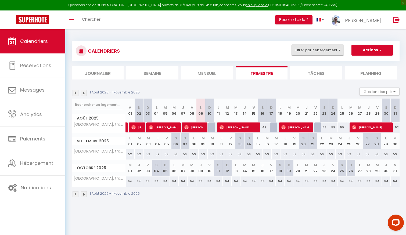
click at [313, 51] on button "Filtrer par hébergement" at bounding box center [318, 50] width 52 height 11
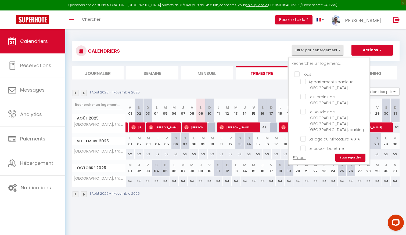
click at [297, 74] on input "Tous" at bounding box center [334, 73] width 81 height 5
checkbox input "true"
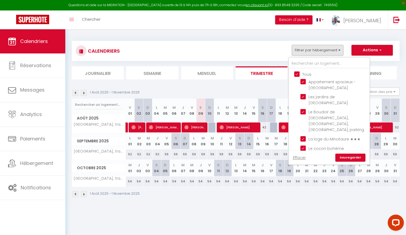
checkbox input "true"
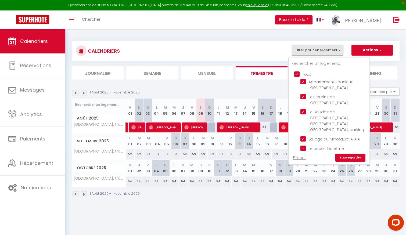
checkbox input "true"
click at [346, 159] on link "Sauvegarder" at bounding box center [350, 158] width 30 height 8
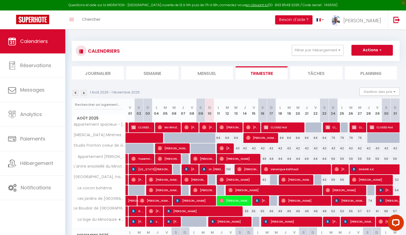
click at [272, 212] on div "49" at bounding box center [271, 211] width 9 height 10
type input "49"
select select "1"
type input "Dim 17 Août 2025"
type input "Lun 18 Août 2025"
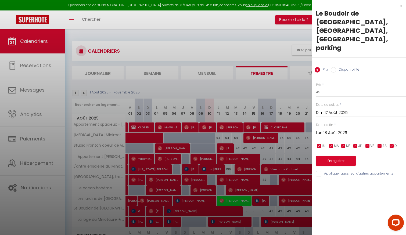
click at [337, 67] on label "Disponibilité" at bounding box center [347, 70] width 23 height 6
click at [336, 67] on input "Disponibilité" at bounding box center [333, 69] width 5 height 5
radio input "true"
radio input "false"
click at [334, 130] on input "Lun 18 Août 2025" at bounding box center [361, 133] width 90 height 7
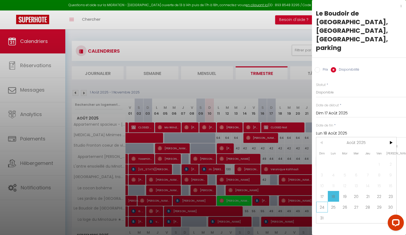
click at [323, 202] on span "24" at bounding box center [322, 207] width 12 height 11
type input "Dim 24 Août 2025"
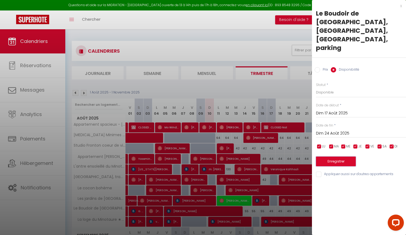
click at [336, 157] on button "Enregistrer" at bounding box center [336, 162] width 40 height 10
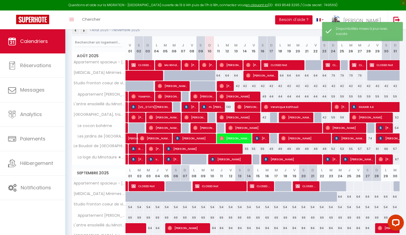
scroll to position [68, 0]
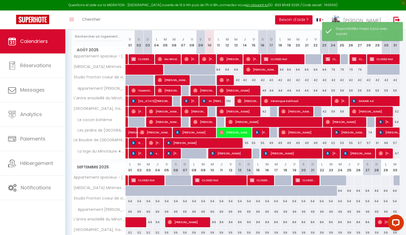
click at [271, 142] on div "49" at bounding box center [271, 143] width 9 height 10
select select "1"
type input "Dim 17 Août 2025"
type input "Lun 18 Août 2025"
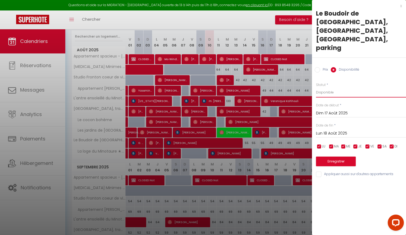
click at [323, 87] on select "Disponible Indisponible" at bounding box center [361, 92] width 90 height 10
select select "0"
click at [330, 130] on input "Lun 18 Août 2025" at bounding box center [361, 133] width 90 height 7
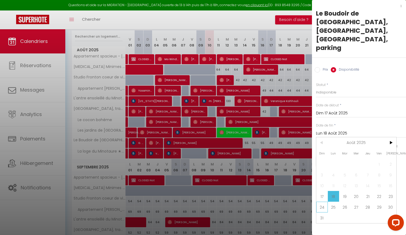
click at [321, 202] on span "24" at bounding box center [322, 207] width 12 height 11
type input "Dim 24 Août 2025"
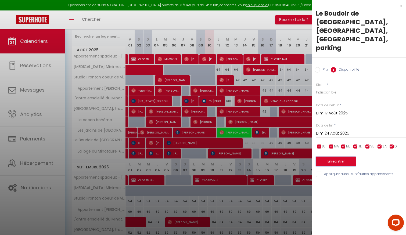
click at [331, 157] on button "Enregistrer" at bounding box center [336, 162] width 40 height 10
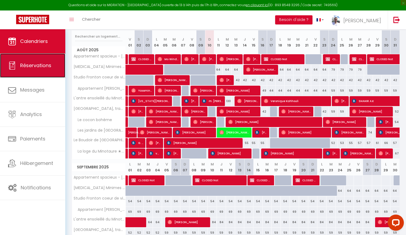
click at [35, 67] on span "Réservations" at bounding box center [35, 65] width 31 height 7
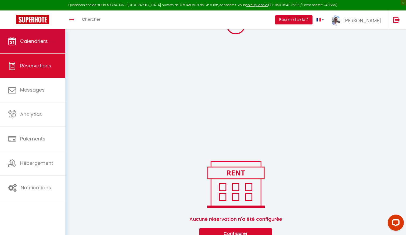
scroll to position [115, 0]
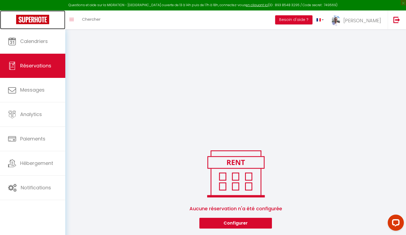
click at [40, 28] on link at bounding box center [32, 19] width 65 height 19
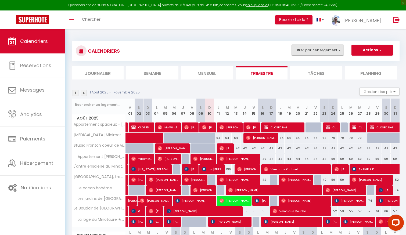
click at [325, 51] on button "Filtrer par hébergement" at bounding box center [318, 50] width 52 height 11
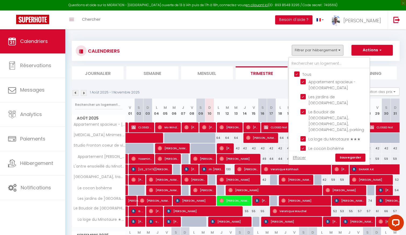
click at [273, 47] on div "CALENDRIERS Filtrer par hébergement Tous Appartement spacieux - [GEOGRAPHIC_DAT…" at bounding box center [236, 51] width 320 height 12
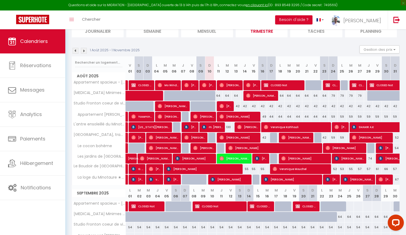
scroll to position [42, 0]
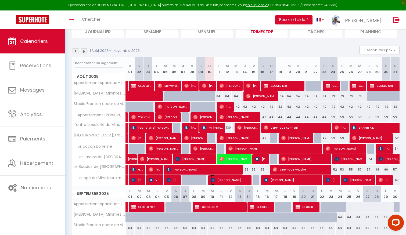
click at [218, 181] on span "[PERSON_NAME]" at bounding box center [230, 180] width 38 height 10
select select "OK"
select select "1"
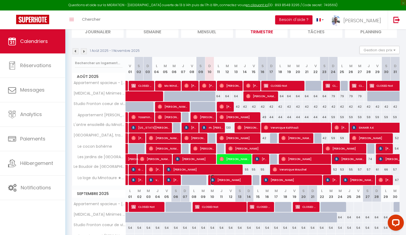
select select "1"
select select
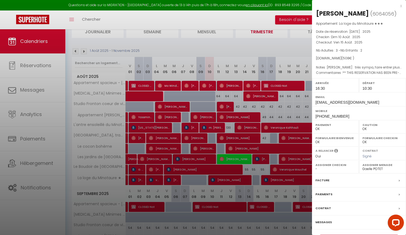
click at [205, 178] on div at bounding box center [203, 117] width 406 height 235
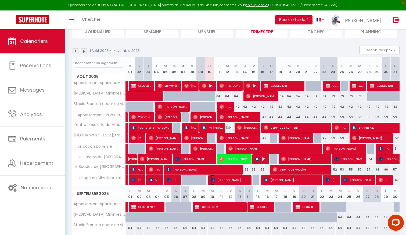
click at [220, 180] on span "[PERSON_NAME]" at bounding box center [230, 180] width 38 height 10
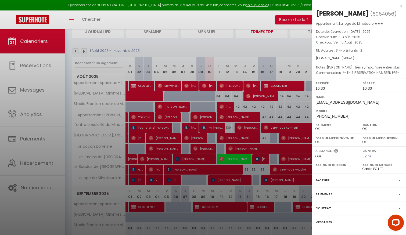
click at [195, 179] on div at bounding box center [203, 117] width 406 height 235
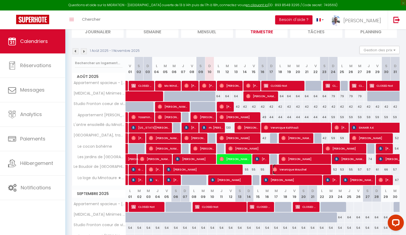
click at [301, 170] on span "Veronique Mouchel" at bounding box center [301, 169] width 56 height 10
select select "25145"
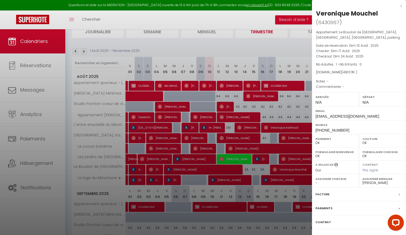
click at [301, 170] on div at bounding box center [203, 117] width 406 height 235
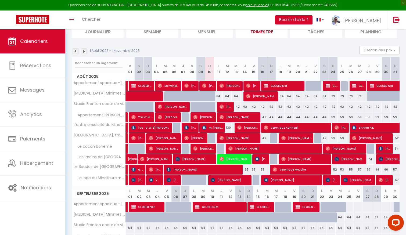
scroll to position [0, 0]
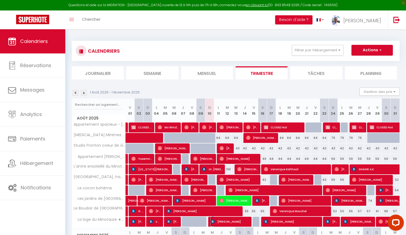
click at [216, 222] on span "[PERSON_NAME]" at bounding box center [230, 222] width 38 height 10
select select "1"
select select "3244"
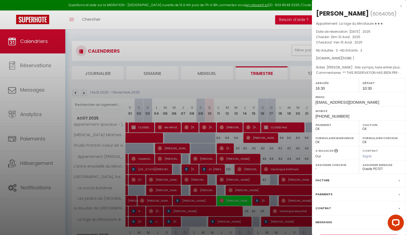
click at [216, 221] on div at bounding box center [203, 117] width 406 height 235
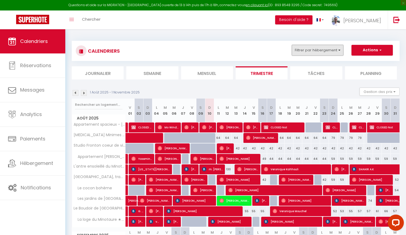
click at [316, 54] on button "Filtrer par hébergement" at bounding box center [318, 50] width 52 height 11
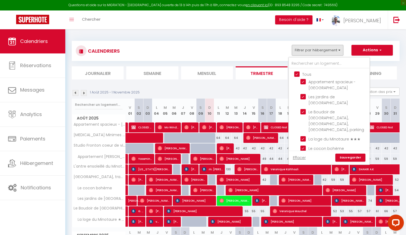
click at [298, 72] on input "Tous" at bounding box center [334, 73] width 81 height 5
checkbox input "false"
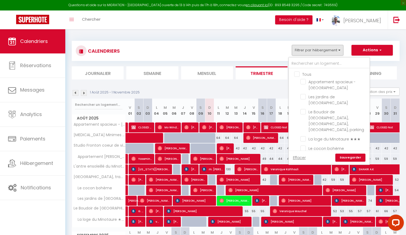
checkbox input "false"
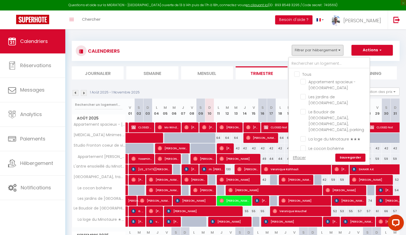
checkbox input "false"
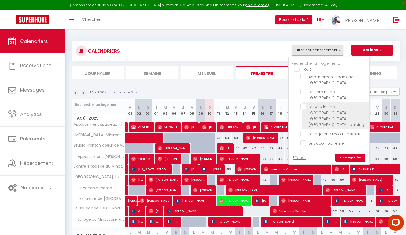
click at [304, 104] on input "Le Boudoir de [GEOGRAPHIC_DATA], [GEOGRAPHIC_DATA], [GEOGRAPHIC_DATA], parking" at bounding box center [333, 106] width 67 height 5
checkbox input "true"
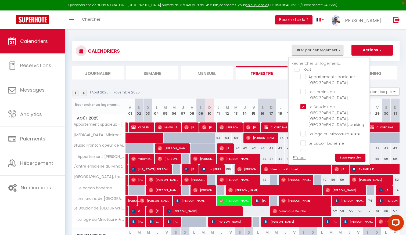
click at [346, 157] on link "Sauvegarder" at bounding box center [350, 158] width 30 height 8
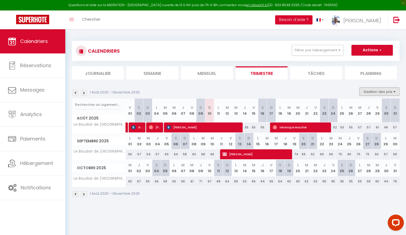
click at [376, 89] on button "Gestion des prix" at bounding box center [379, 92] width 40 height 8
click at [352, 117] on input "Règles" at bounding box center [375, 117] width 48 height 5
checkbox input "true"
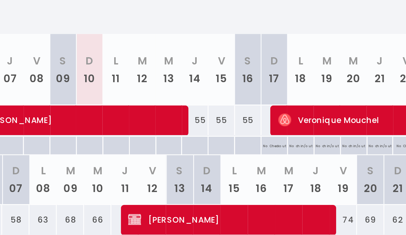
click at [272, 136] on p "No Checkout" at bounding box center [272, 135] width 8 height 5
type input "Dim 17 Août 2025"
type input "Lun 18 Août 2025"
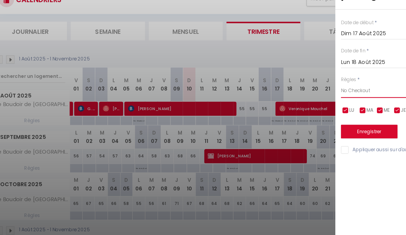
click at [329, 110] on select "Aucun No Checkin No Checkout Pas d'arrivée / Pas de départ" at bounding box center [361, 115] width 90 height 10
select select "0"
click at [335, 139] on button "Enregistrer" at bounding box center [336, 144] width 40 height 10
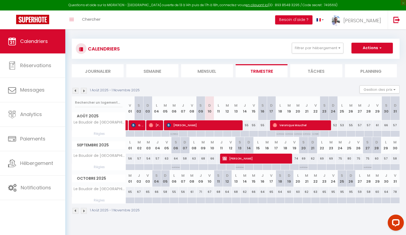
scroll to position [0, 0]
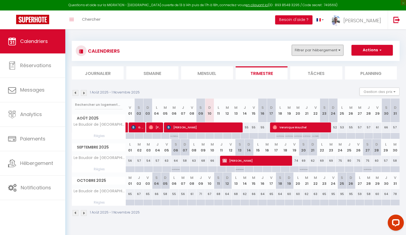
click at [332, 48] on button "Filtrer par hébergement" at bounding box center [318, 50] width 52 height 11
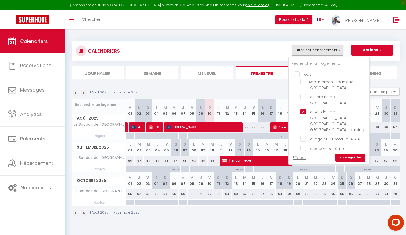
click at [296, 73] on input "Tous" at bounding box center [334, 73] width 81 height 5
checkbox input "true"
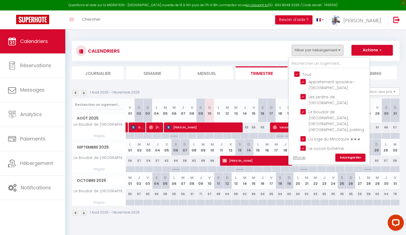
checkbox input "true"
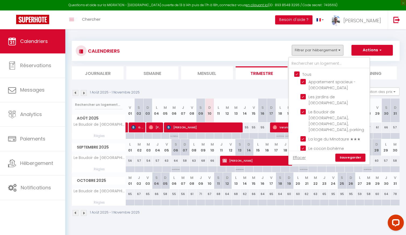
checkbox input "true"
click at [347, 158] on link "Sauvegarder" at bounding box center [350, 158] width 30 height 8
